Goal: Complete application form

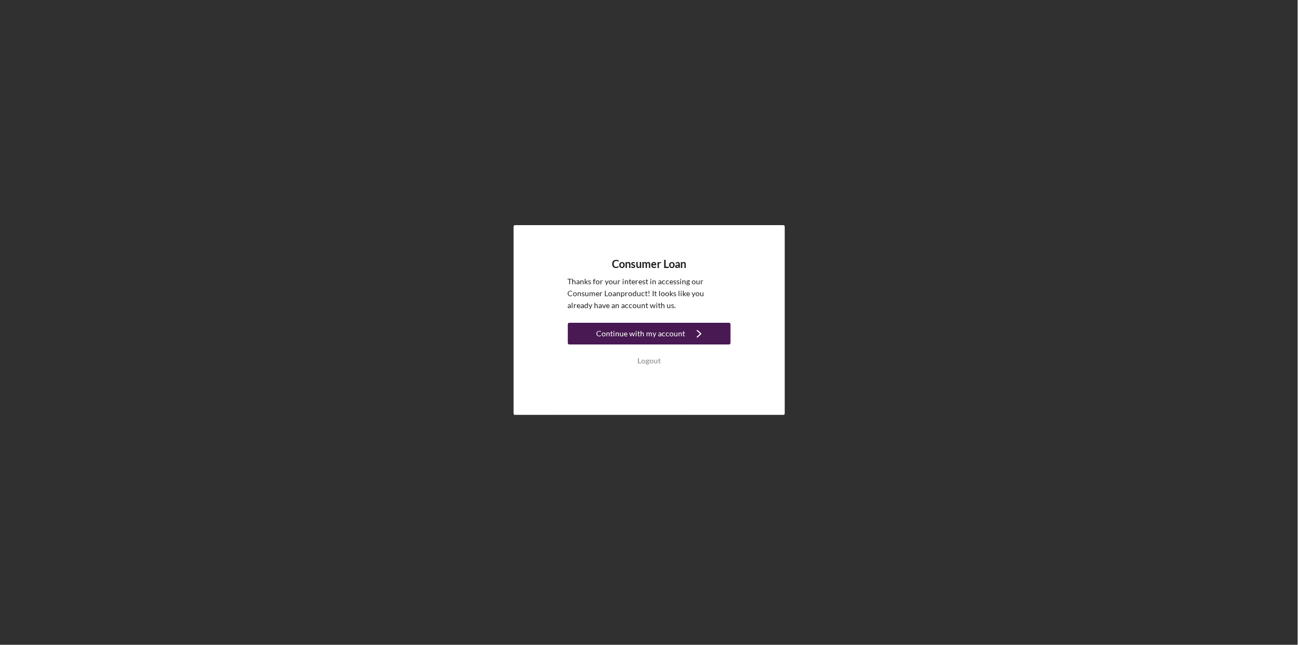
click at [672, 327] on div "Continue with my account" at bounding box center [641, 334] width 89 height 22
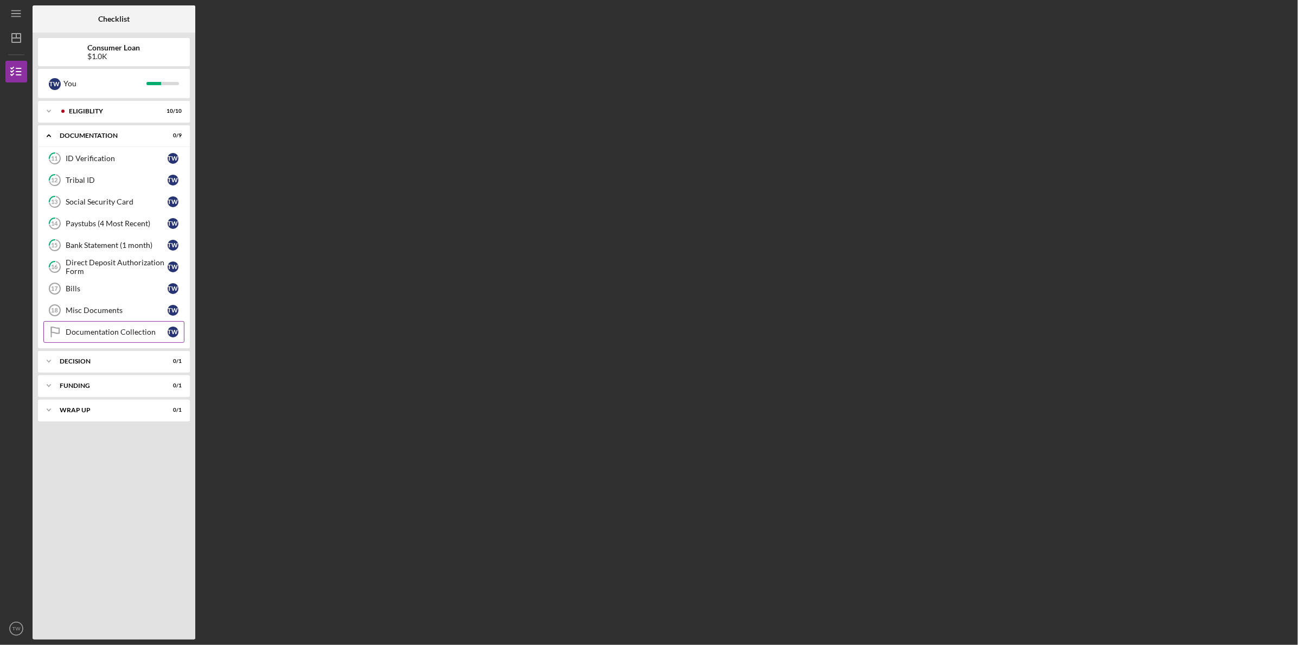
click at [116, 328] on div "Documentation Collection" at bounding box center [117, 332] width 102 height 9
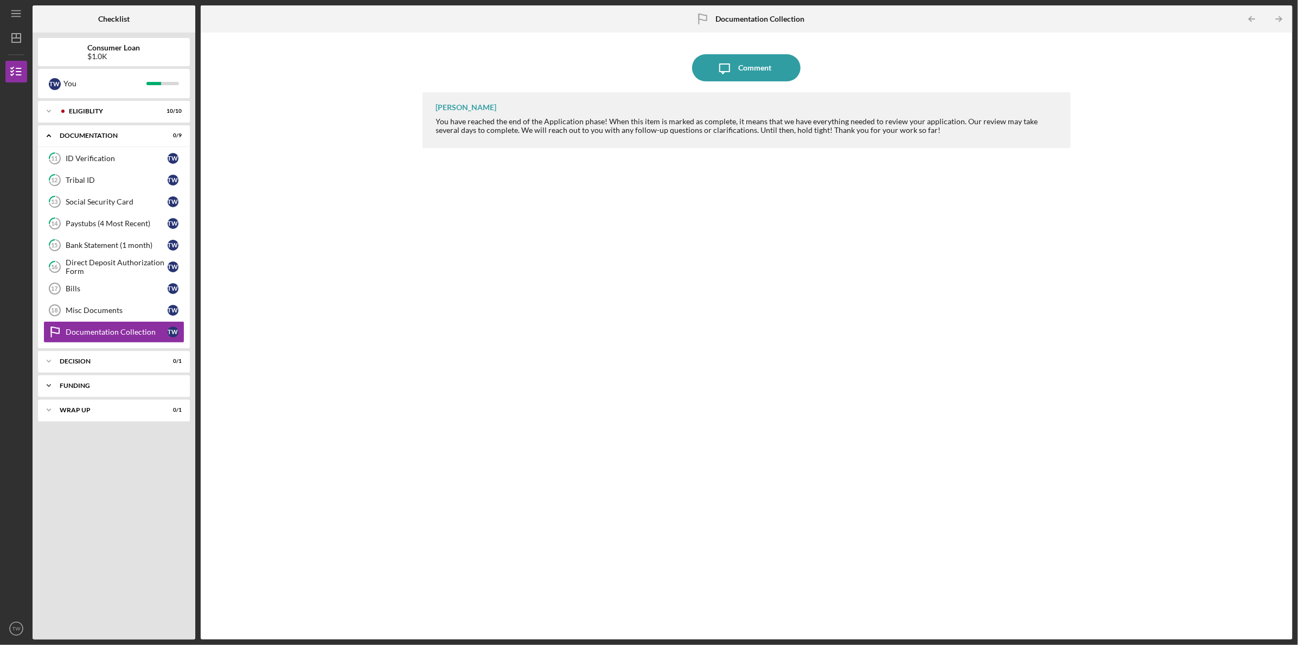
click at [123, 384] on div "Funding" at bounding box center [118, 385] width 117 height 7
